Goal: Check status: Check status

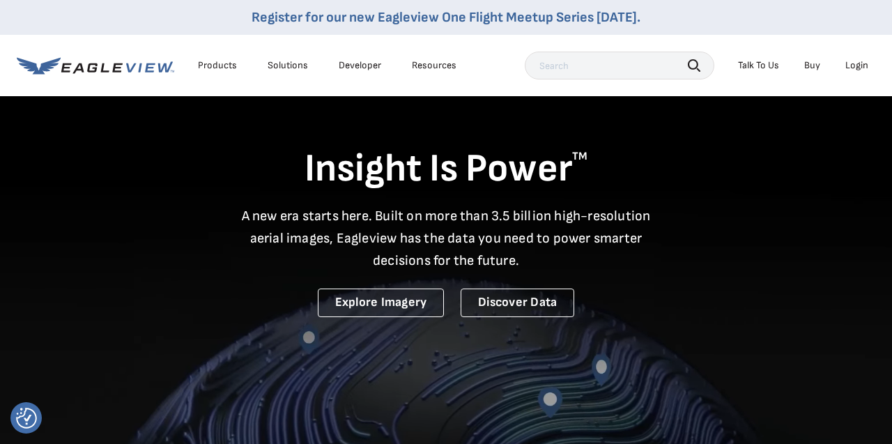
click at [853, 68] on div "Login" at bounding box center [856, 65] width 23 height 13
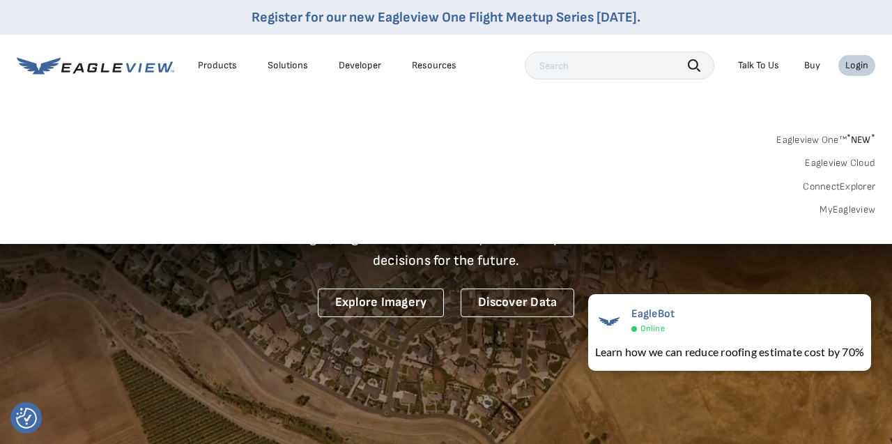
click at [838, 208] on link "MyEagleview" at bounding box center [847, 209] width 56 height 13
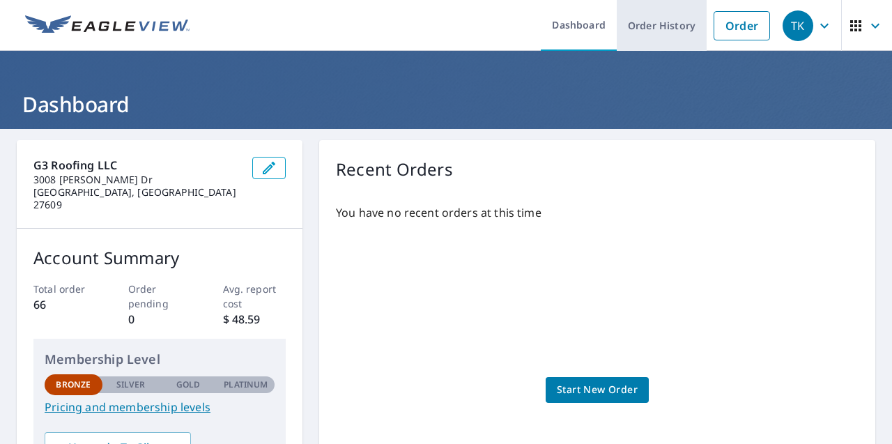
click at [647, 28] on link "Order History" at bounding box center [662, 25] width 90 height 51
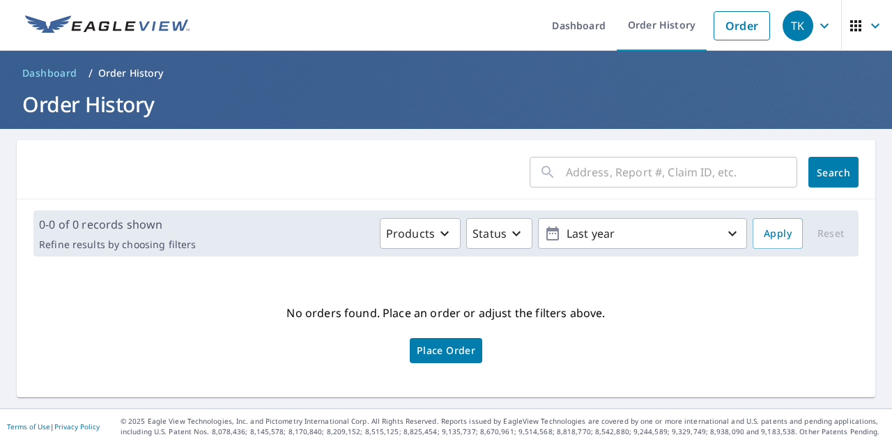
click at [579, 172] on input "text" at bounding box center [681, 172] width 231 height 39
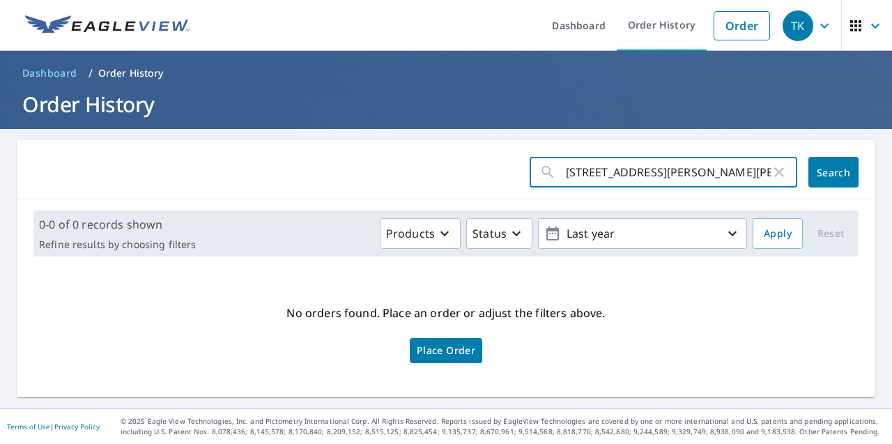
type input "[STREET_ADDRESS][PERSON_NAME][PERSON_NAME]"
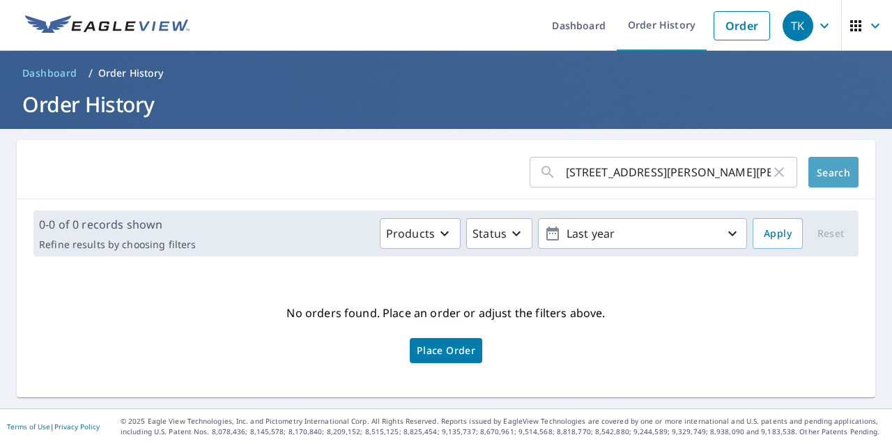
click at [821, 173] on span "Search" at bounding box center [833, 172] width 28 height 13
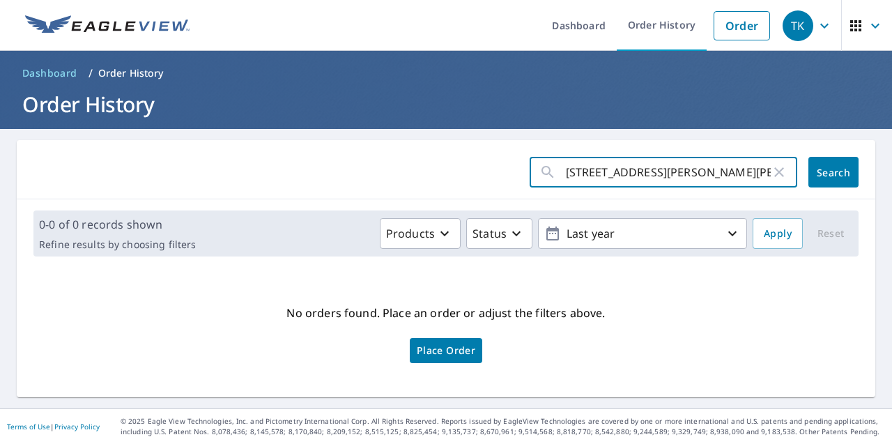
drag, startPoint x: 591, startPoint y: 171, endPoint x: 563, endPoint y: 171, distance: 27.9
click at [563, 172] on div "[STREET_ADDRESS][PERSON_NAME][PERSON_NAME] ​" at bounding box center [663, 172] width 268 height 31
type input "[STREET_ADDRESS][PERSON_NAME][PERSON_NAME]"
click at [832, 173] on span "Search" at bounding box center [833, 172] width 28 height 13
